Goal: Task Accomplishment & Management: Use online tool/utility

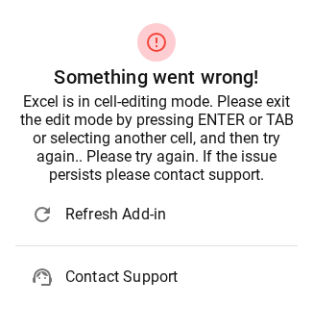
click at [128, 123] on div "Excel is in cell-editing mode. Please exit the edit mode by pressing ENTER or T…" at bounding box center [156, 137] width 283 height 91
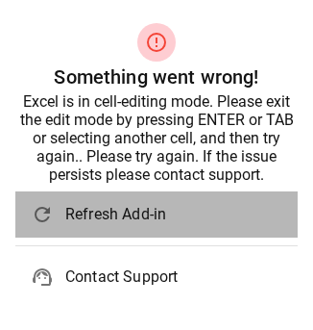
click at [115, 211] on span "Refresh Add-in" at bounding box center [173, 214] width 217 height 23
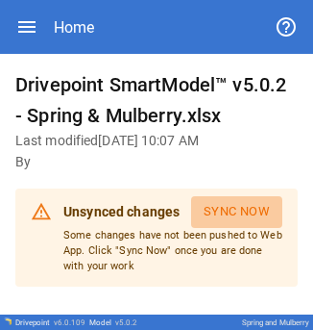
click at [227, 211] on button "Sync Now" at bounding box center [236, 212] width 91 height 32
